Goal: Navigation & Orientation: Find specific page/section

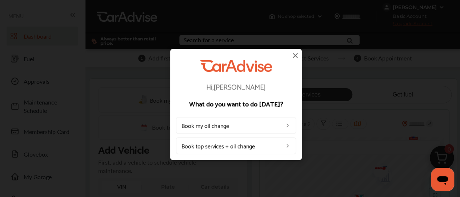
click at [295, 56] on img at bounding box center [295, 55] width 9 height 9
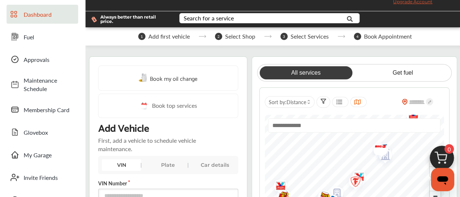
scroll to position [21, 0]
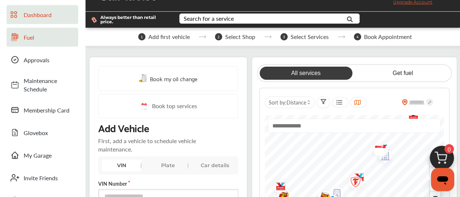
click at [26, 37] on span "Fuel" at bounding box center [49, 37] width 51 height 8
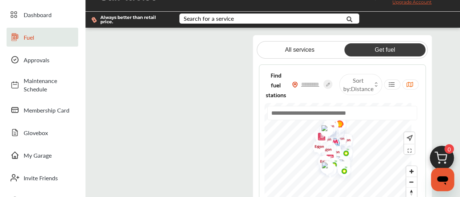
click at [234, 99] on flutter-view at bounding box center [181, 123] width 137 height 177
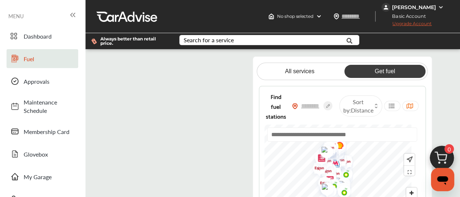
click at [423, 7] on div "[PERSON_NAME]" at bounding box center [414, 7] width 44 height 7
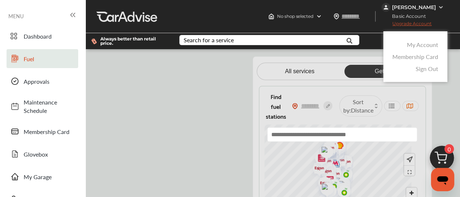
click at [430, 67] on link "Sign Out" at bounding box center [426, 68] width 23 height 8
